Goal: Find specific page/section: Find specific page/section

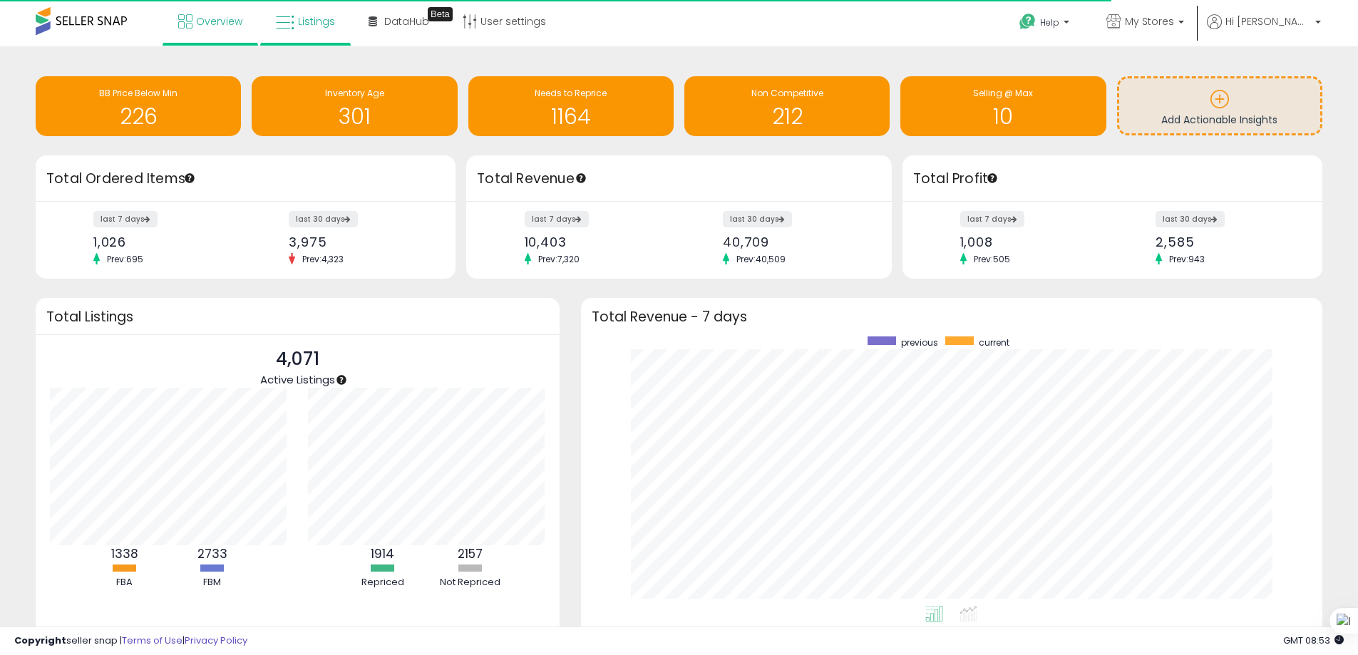
scroll to position [270, 714]
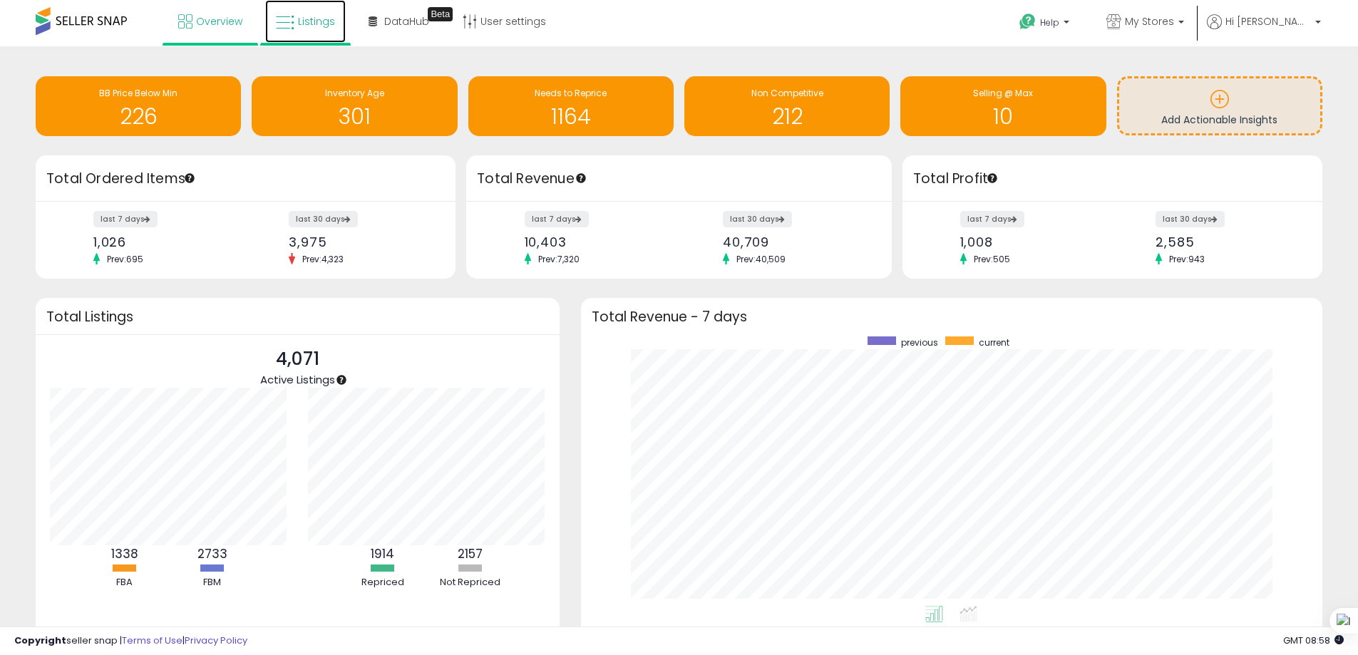
click at [310, 18] on span "Listings" at bounding box center [316, 21] width 37 height 14
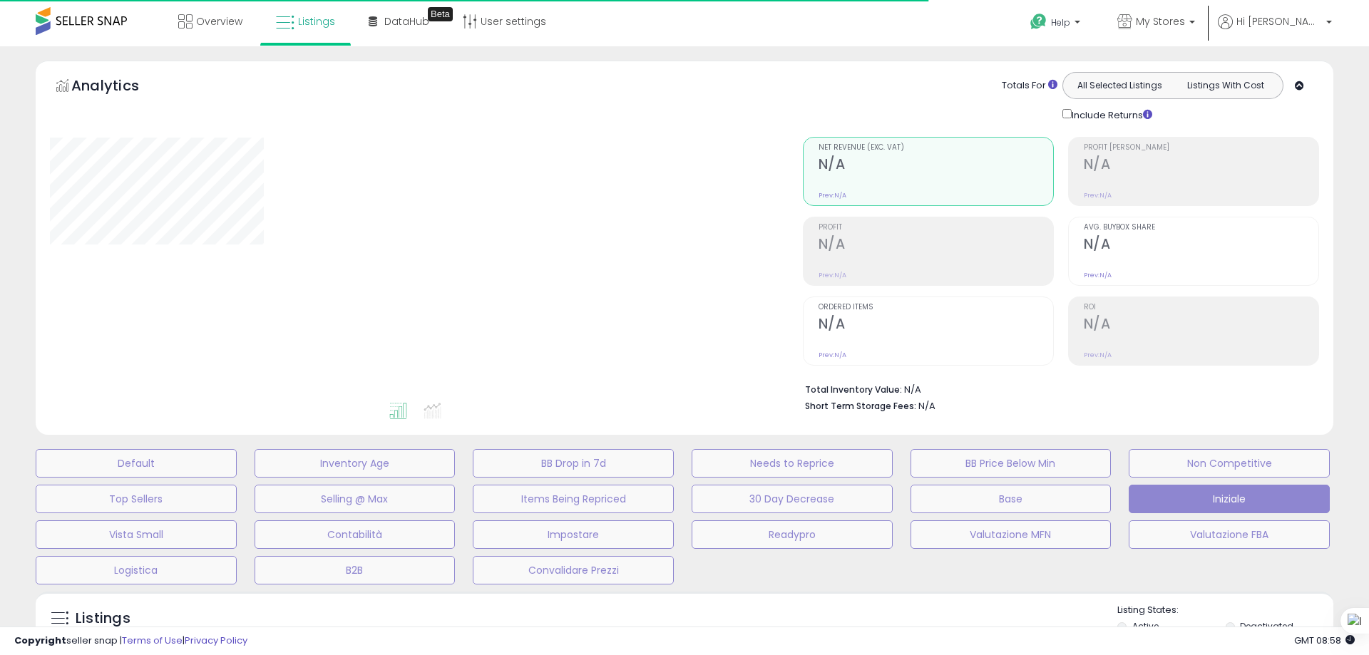
select select "**"
